Goal: Transaction & Acquisition: Purchase product/service

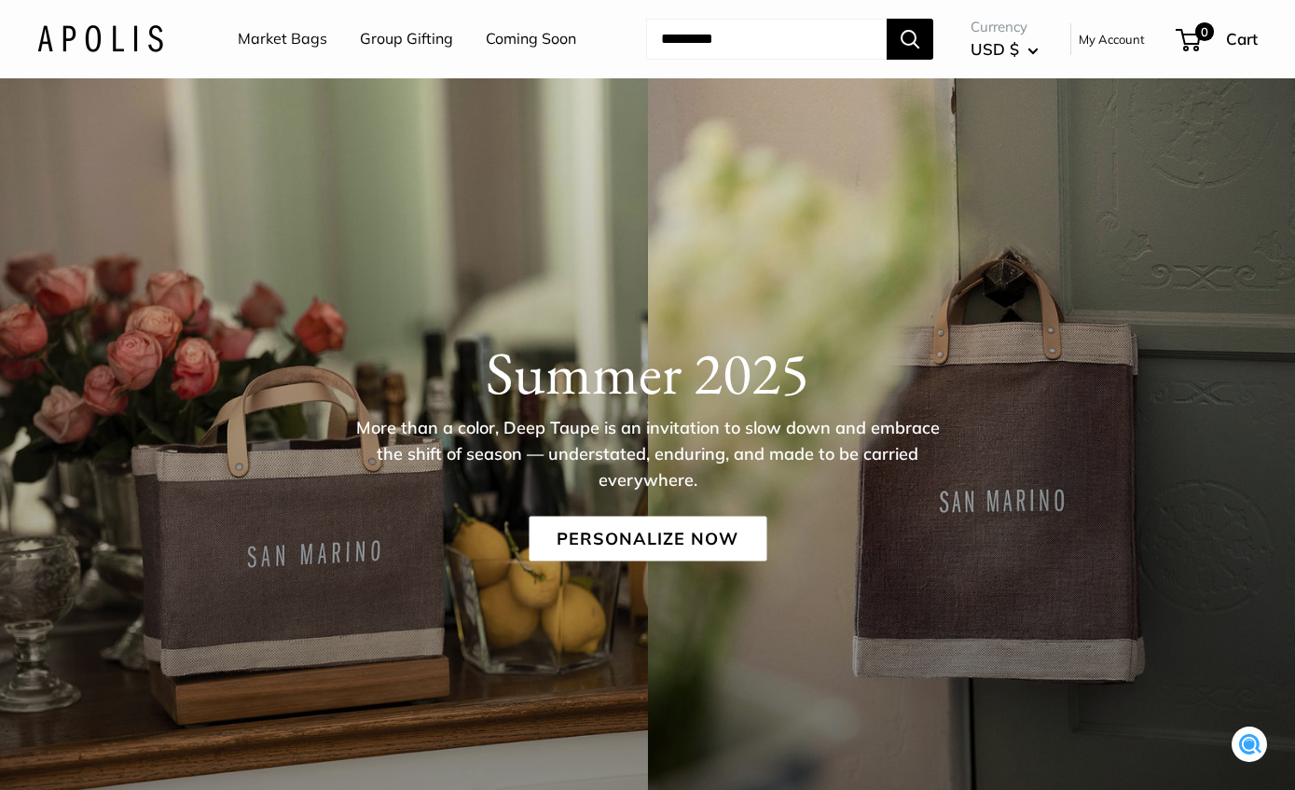
click at [316, 45] on link "Market Bags" at bounding box center [283, 39] width 90 height 28
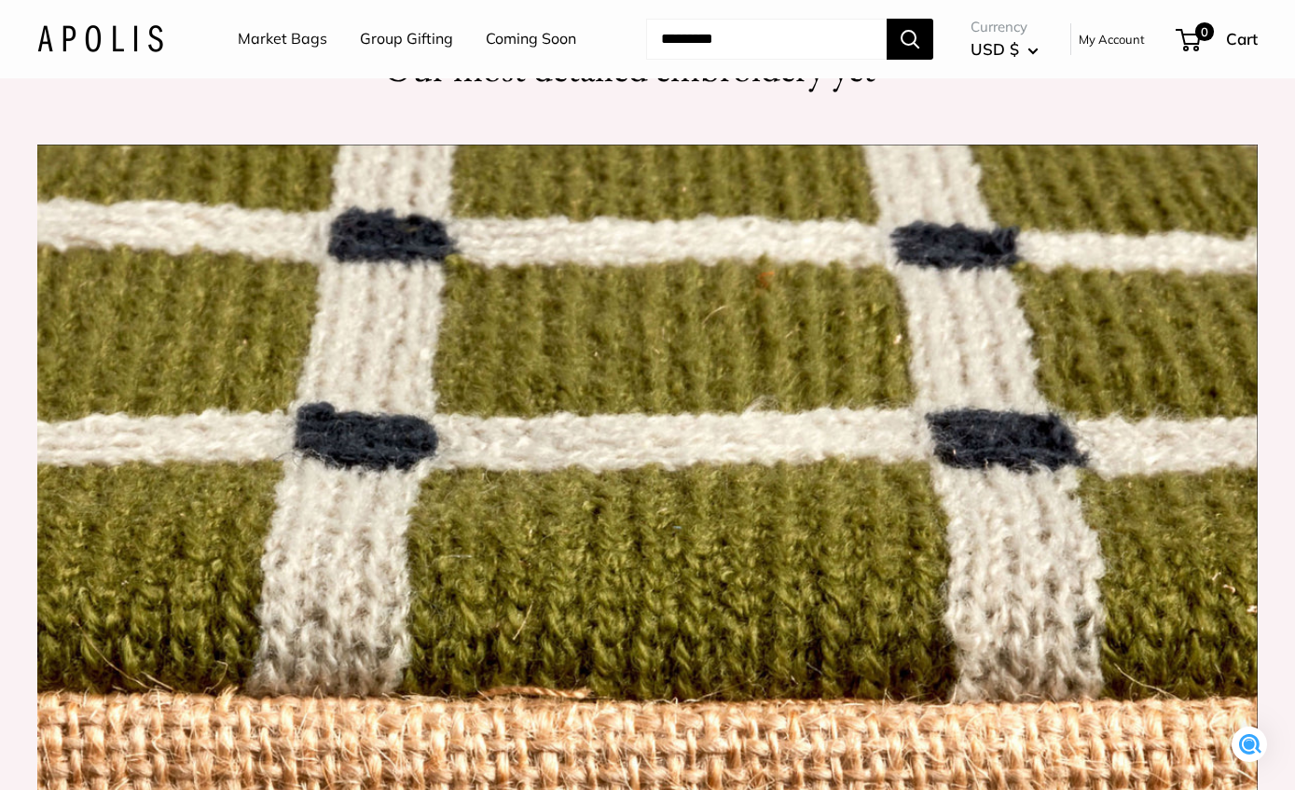
scroll to position [1606, 0]
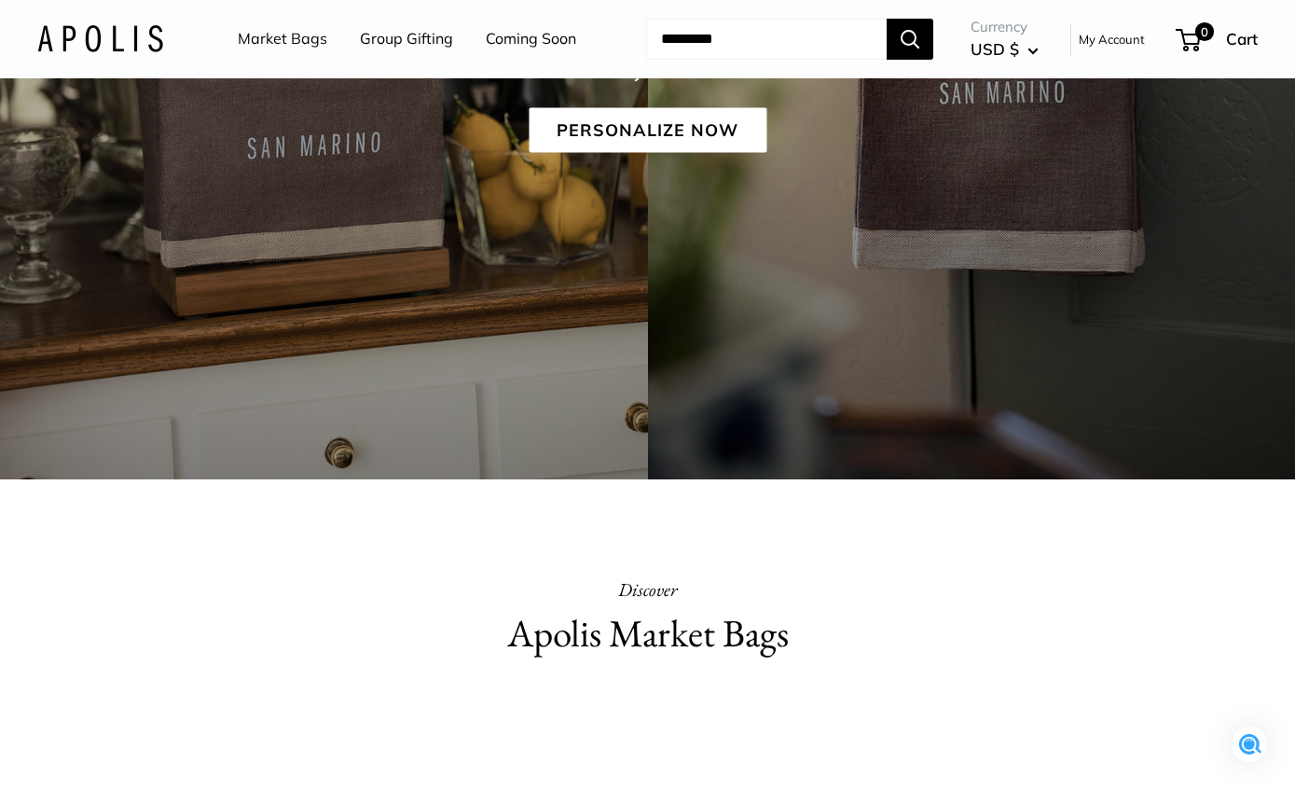
scroll to position [0, 0]
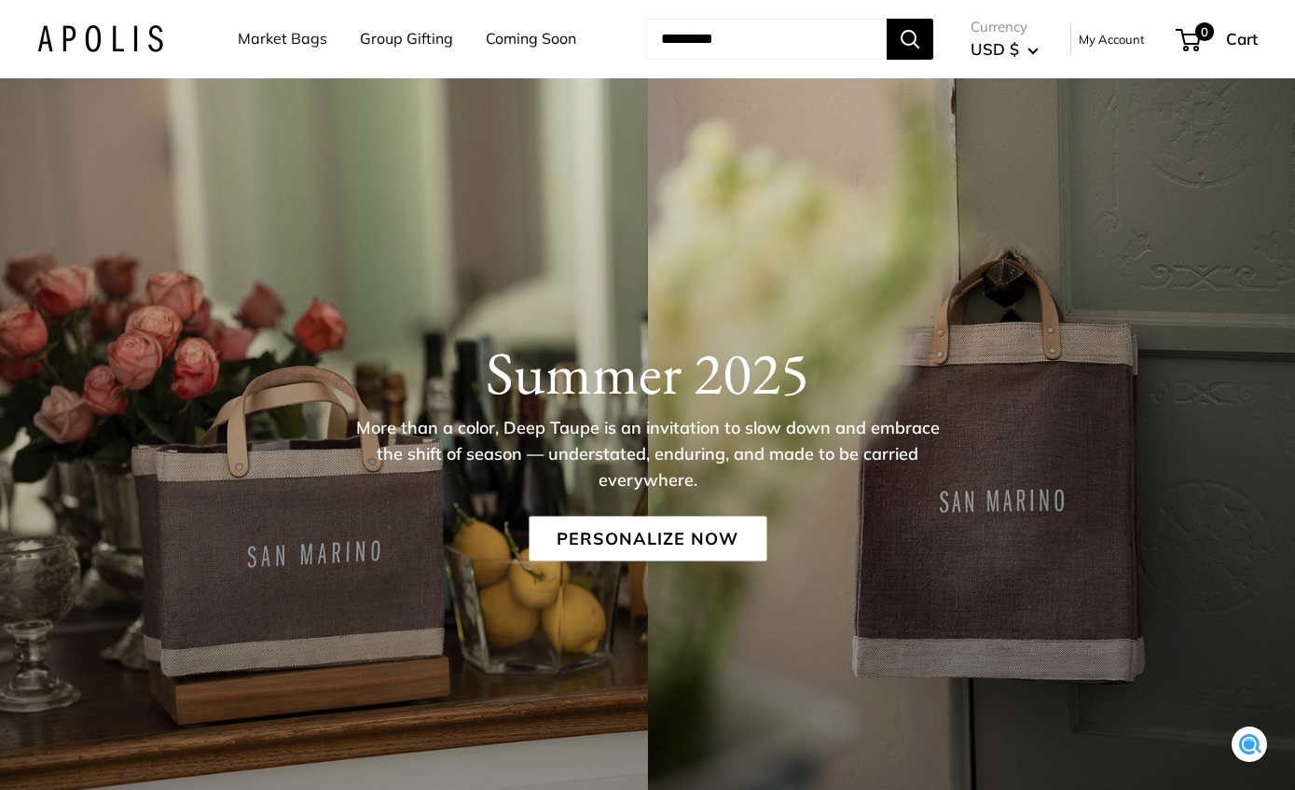
click at [1033, 54] on button "USD $" at bounding box center [1005, 49] width 68 height 30
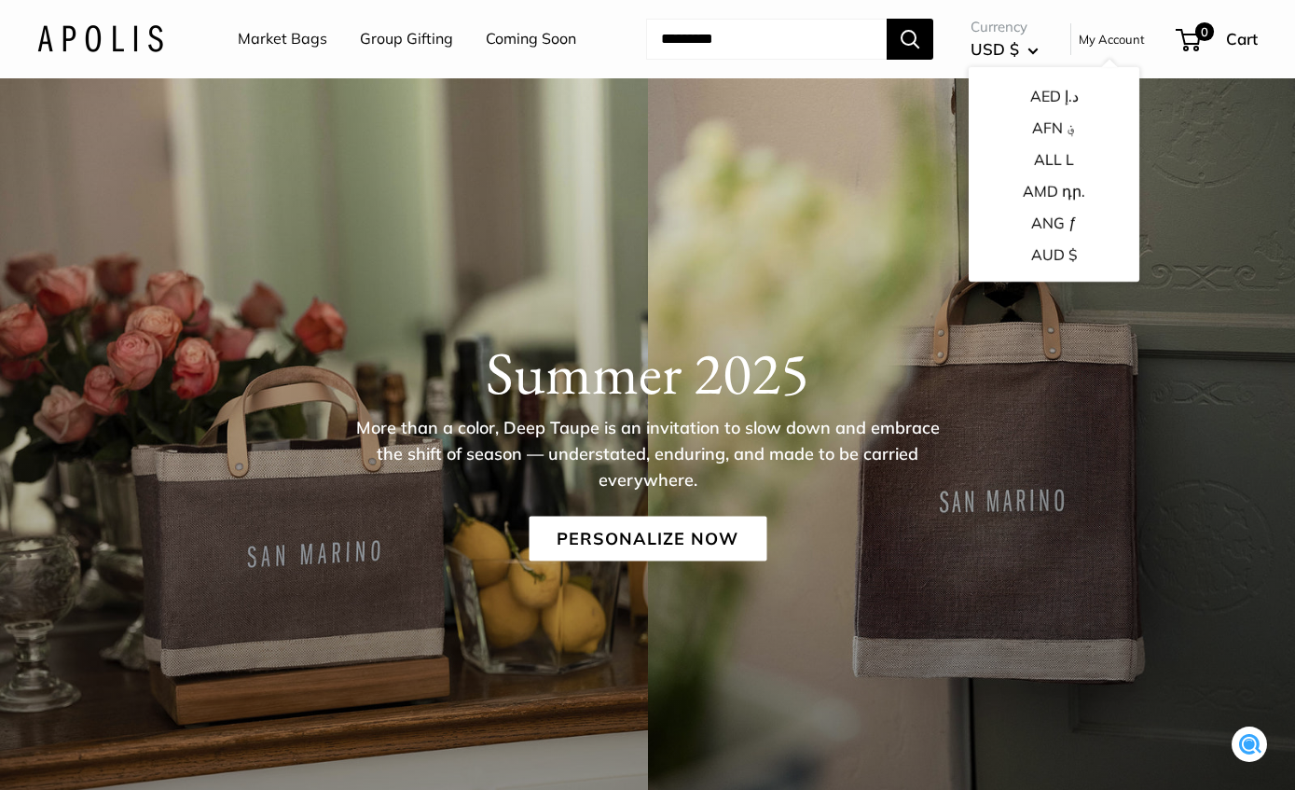
click at [445, 39] on link "Group Gifting" at bounding box center [406, 39] width 93 height 28
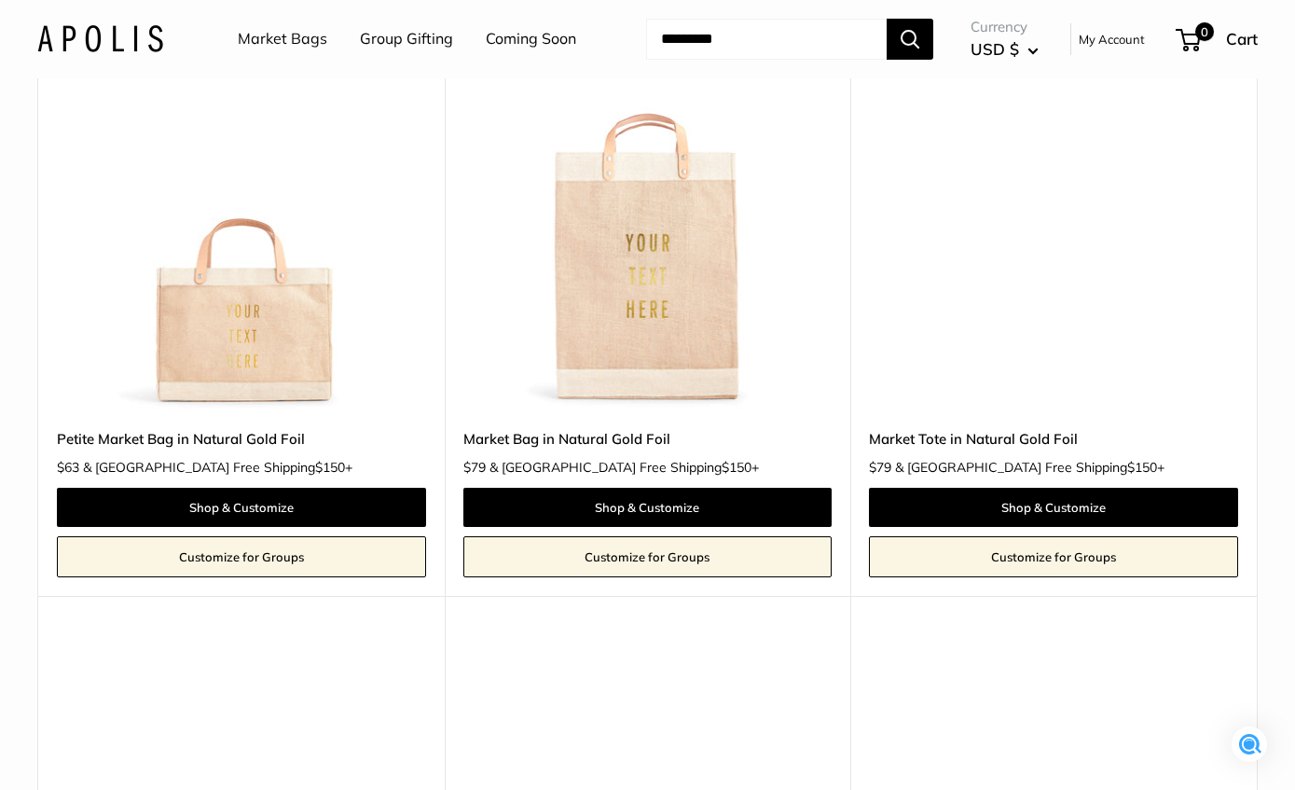
scroll to position [2952, 0]
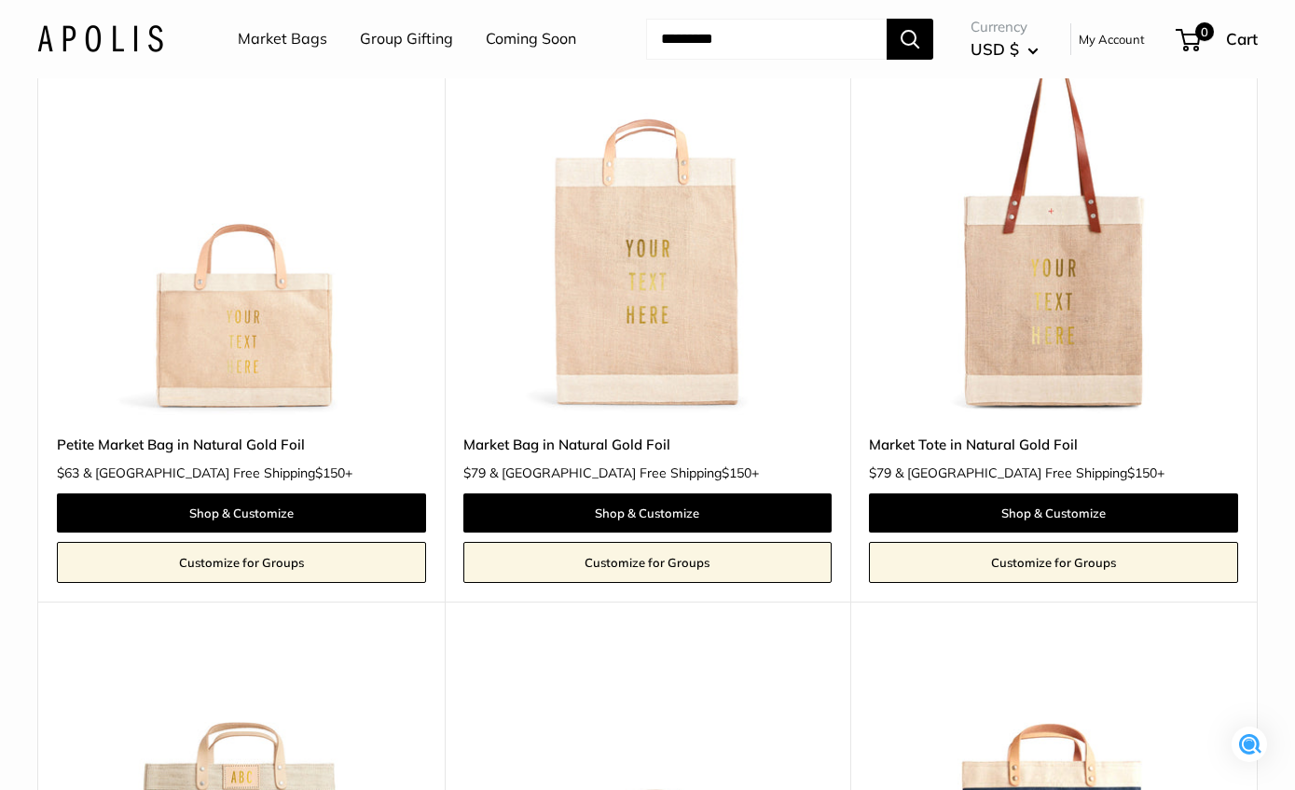
click at [0, 0] on img at bounding box center [0, 0] width 0 height 0
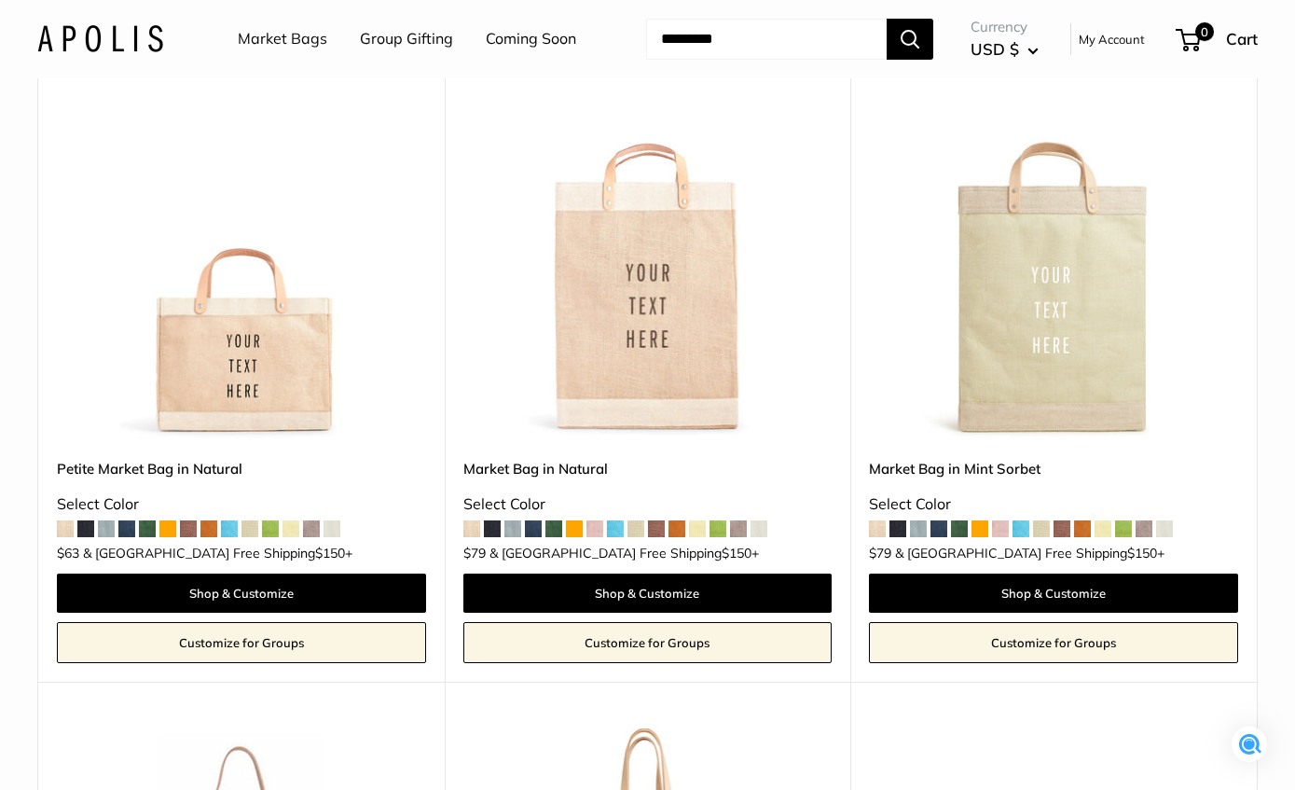
scroll to position [4871, 0]
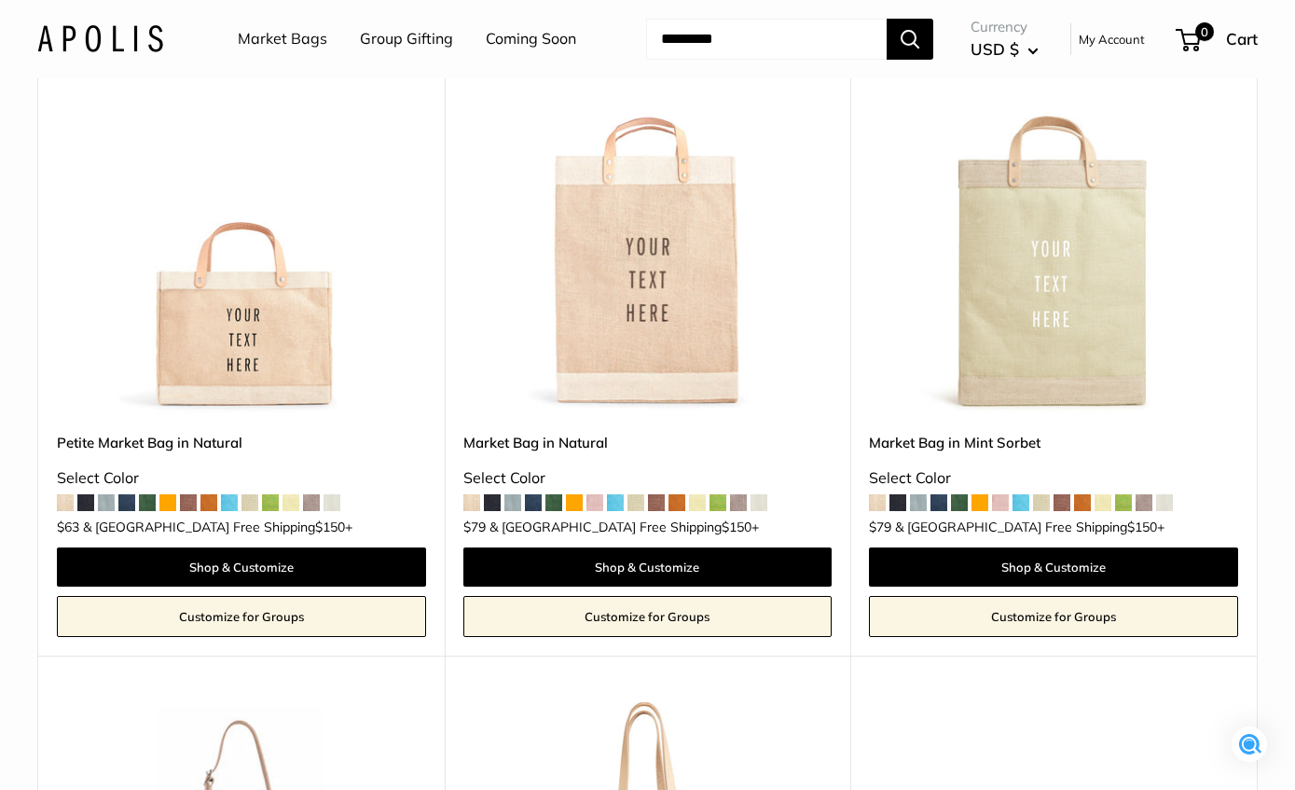
click at [0, 0] on img at bounding box center [0, 0] width 0 height 0
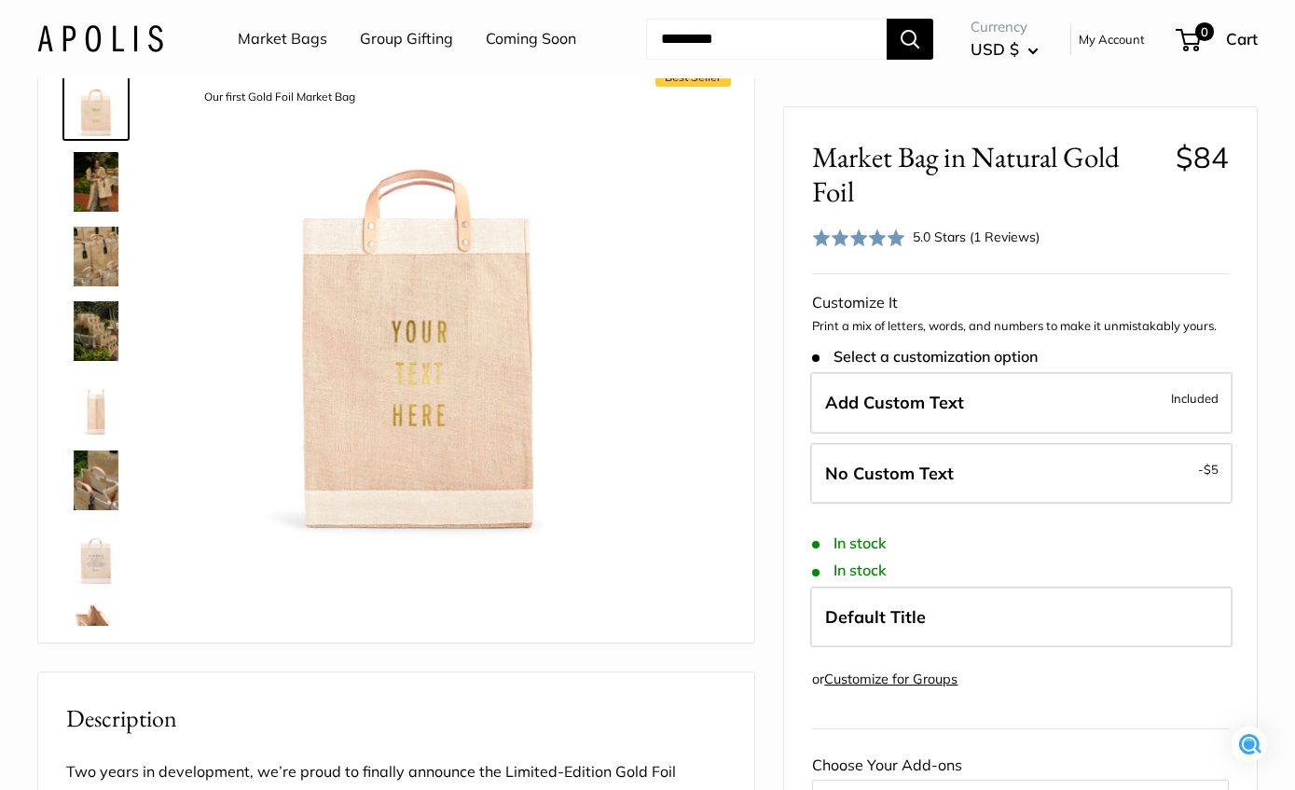
scroll to position [79, 0]
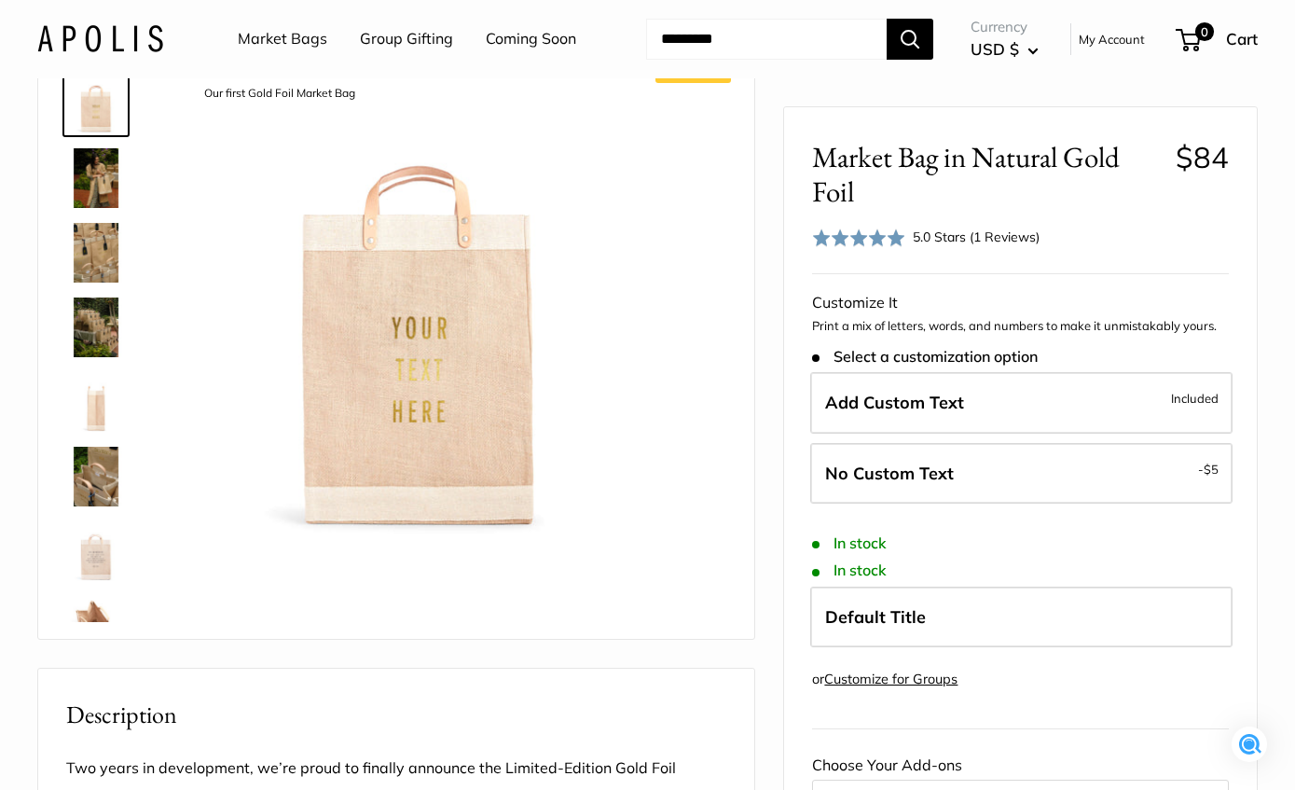
click at [99, 269] on img at bounding box center [96, 253] width 60 height 60
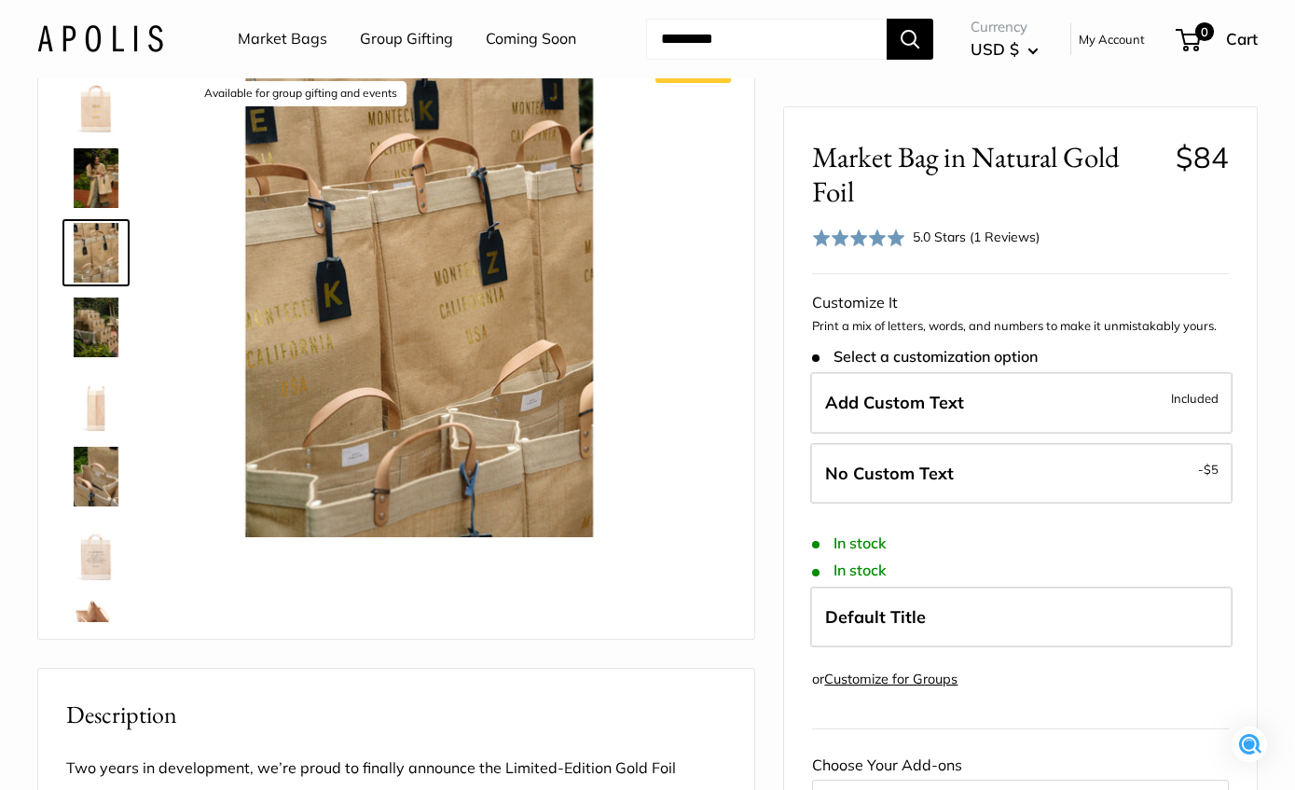
click at [105, 179] on img at bounding box center [96, 178] width 60 height 60
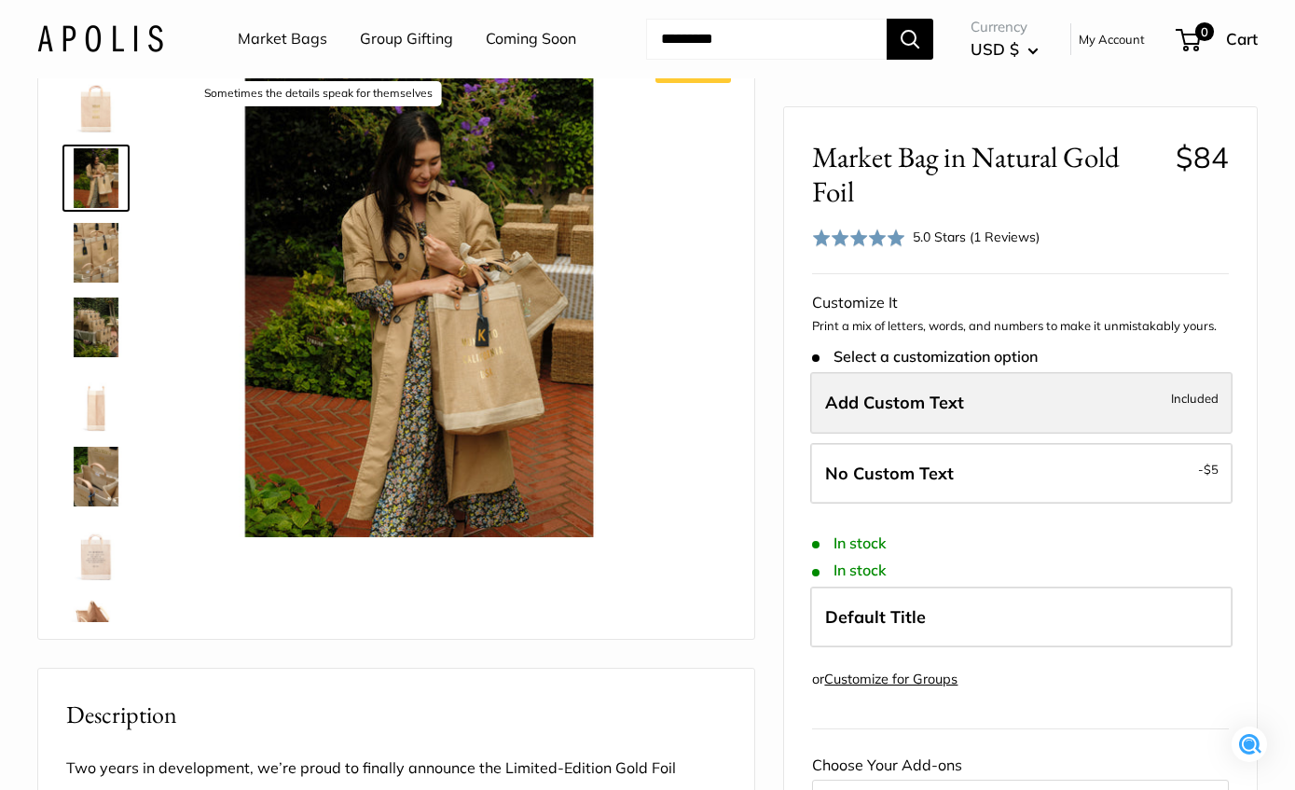
click at [985, 406] on label "Add Custom Text Included" at bounding box center [1021, 403] width 422 height 62
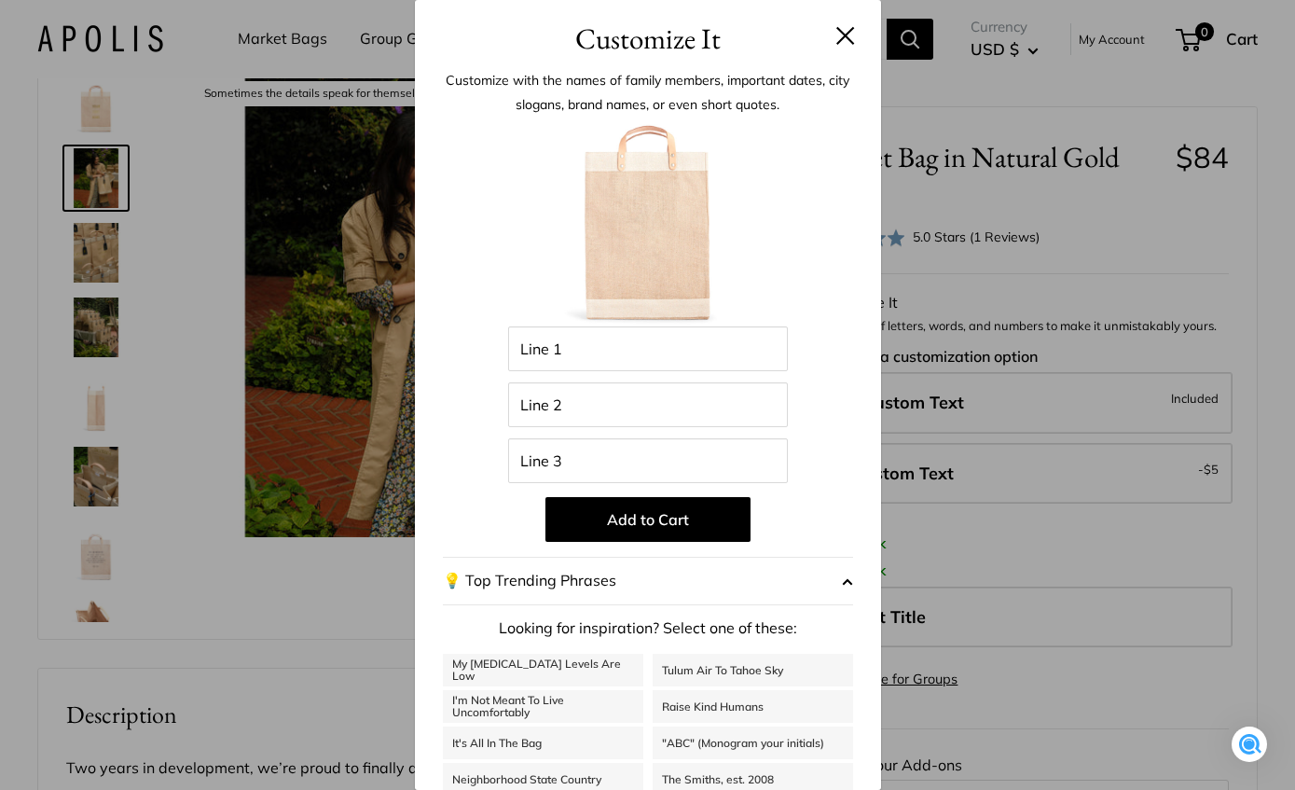
click at [845, 45] on h3 "Customize It" at bounding box center [648, 39] width 410 height 44
click at [843, 32] on button at bounding box center [845, 35] width 19 height 19
